Goal: Navigation & Orientation: Find specific page/section

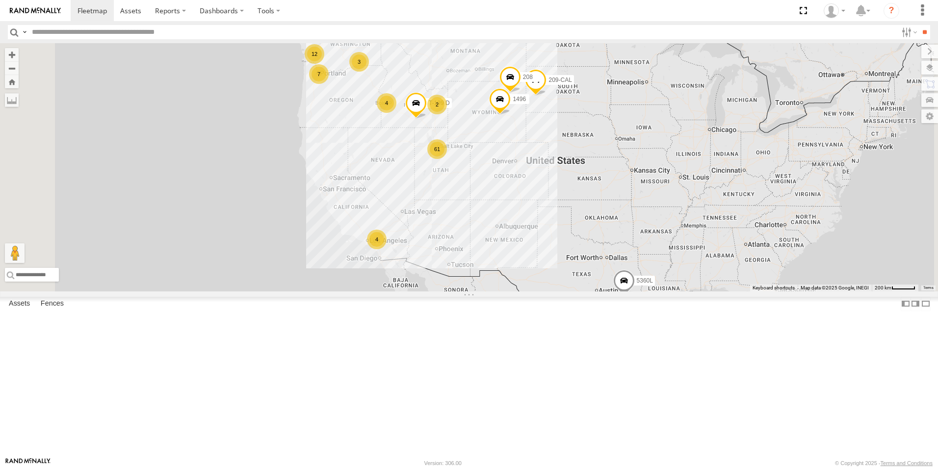
click at [0, 0] on div "All Assets" at bounding box center [0, 0] width 0 height 0
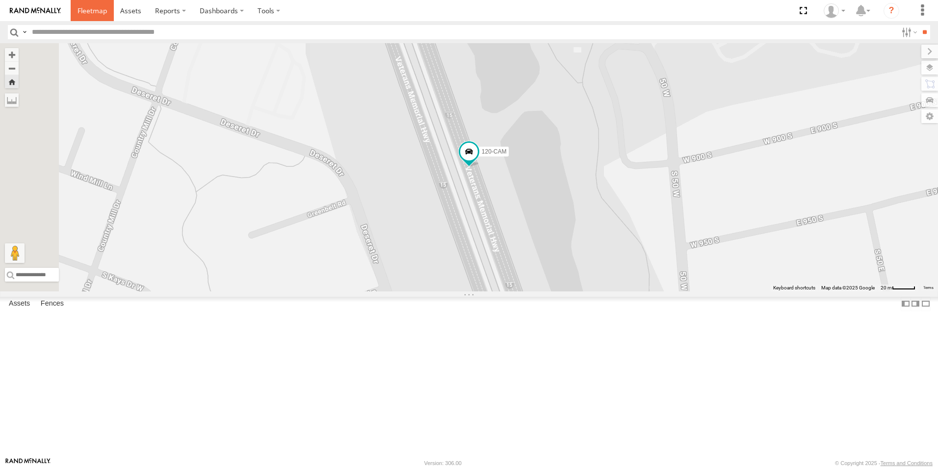
click at [85, 16] on link at bounding box center [92, 10] width 43 height 21
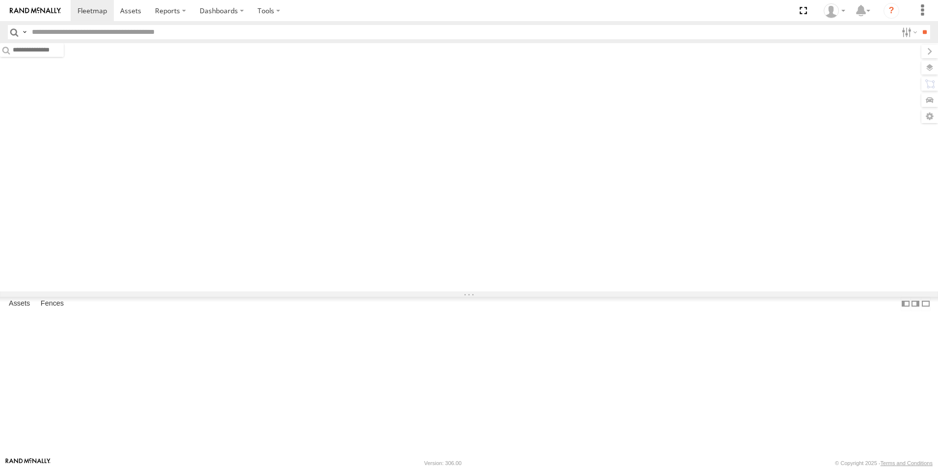
click at [108, 34] on input "text" at bounding box center [462, 32] width 869 height 14
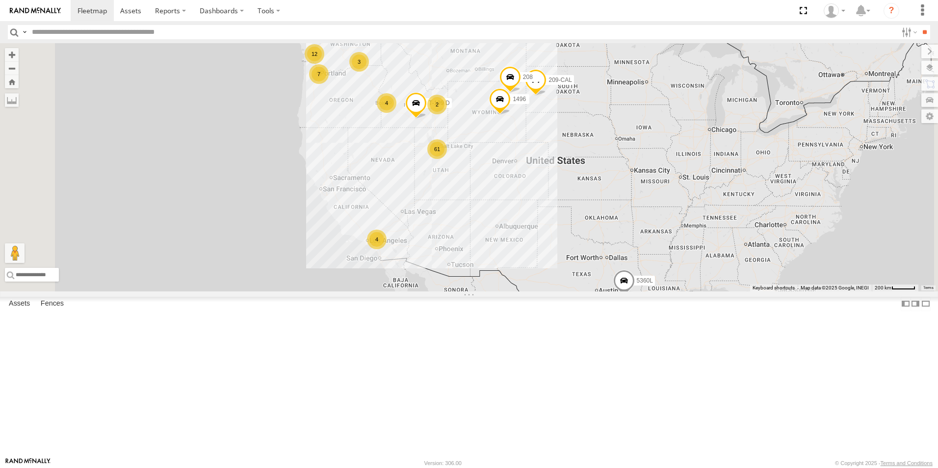
click at [0, 0] on div "120-CAM" at bounding box center [0, 0] width 0 height 0
click at [0, 0] on div "All Assets" at bounding box center [0, 0] width 0 height 0
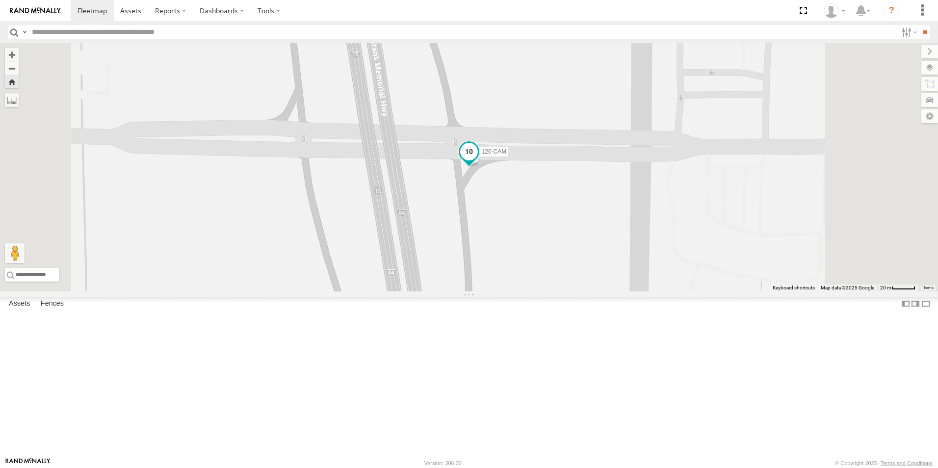
click at [478, 161] on span at bounding box center [469, 152] width 18 height 18
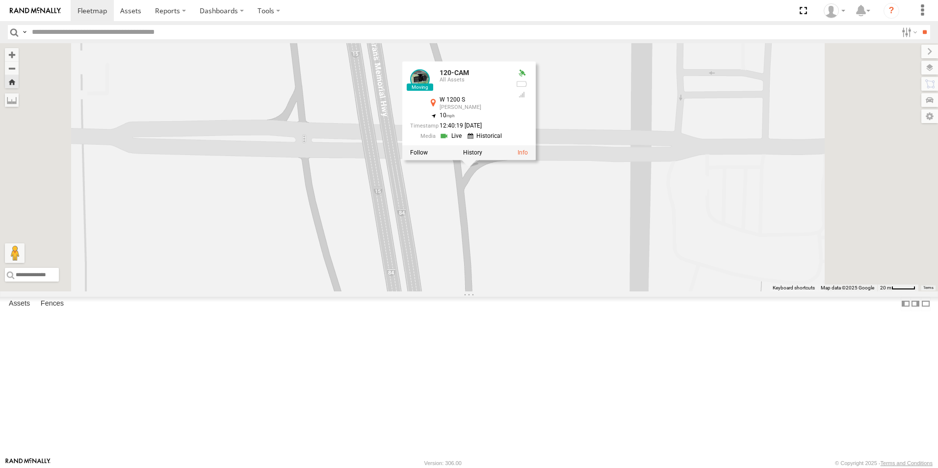
drag, startPoint x: 402, startPoint y: 203, endPoint x: 133, endPoint y: 74, distance: 298.1
click at [400, 203] on div "120-CAM 120-CAM All Assets W 1200 S Ogden 41.24448 , -112.015 10 12:40:19 08/22…" at bounding box center [469, 167] width 938 height 248
click at [89, 13] on span at bounding box center [91, 10] width 29 height 9
